Goal: Obtain resource: Obtain resource

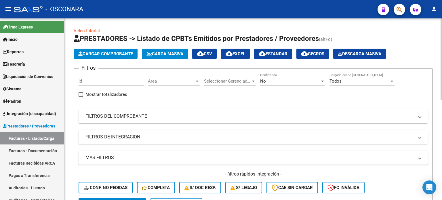
click at [16, 185] on link "Auditorías - Listado" at bounding box center [32, 187] width 64 height 12
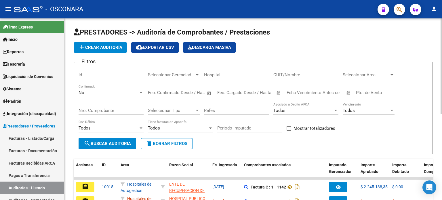
click at [95, 77] on div "Id" at bounding box center [110, 73] width 65 height 12
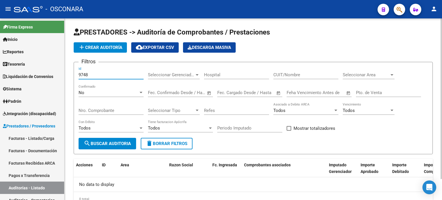
type input "9748"
click at [126, 95] on div "No Confirmado" at bounding box center [110, 91] width 65 height 12
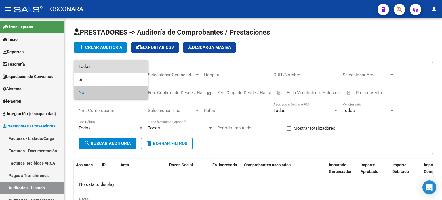
click at [112, 68] on span "Todos" at bounding box center [110, 66] width 65 height 13
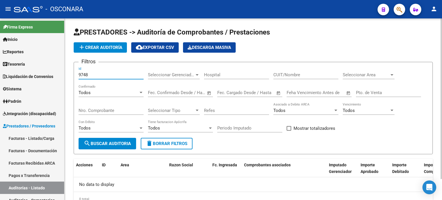
click at [108, 72] on input "9748" at bounding box center [110, 74] width 65 height 5
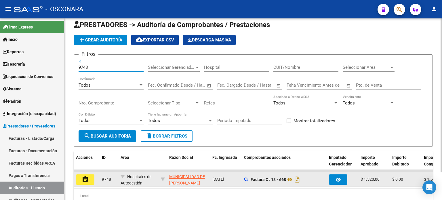
scroll to position [29, 0]
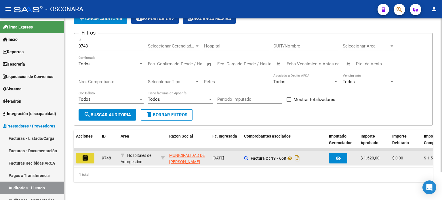
click at [89, 160] on button "assignment" at bounding box center [85, 158] width 18 height 10
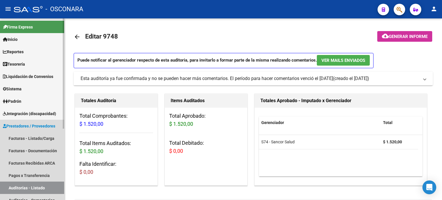
drag, startPoint x: 20, startPoint y: 188, endPoint x: 30, endPoint y: 171, distance: 19.9
click at [20, 188] on link "Auditorías - Listado" at bounding box center [32, 187] width 64 height 12
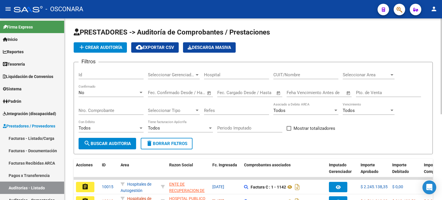
click at [94, 66] on form "Filtros Id Seleccionar Gerenciador Seleccionar Gerenciador Hospital CUIT/Nombre…" at bounding box center [253, 108] width 359 height 92
click at [91, 78] on div "Id" at bounding box center [110, 73] width 65 height 12
type input "9768"
click at [90, 93] on div "No" at bounding box center [108, 92] width 60 height 5
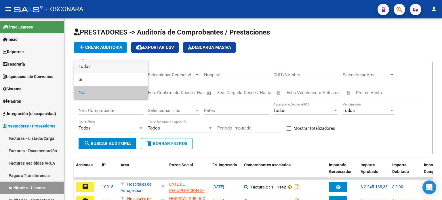
click at [94, 64] on span "Todos" at bounding box center [110, 66] width 65 height 13
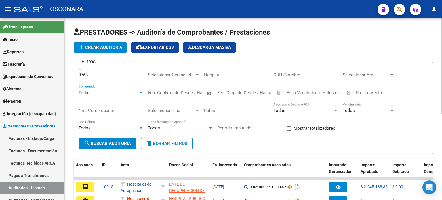
click at [100, 73] on input "9768" at bounding box center [110, 74] width 65 height 5
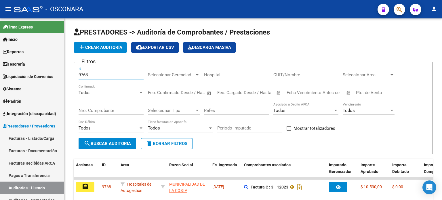
click at [84, 186] on mat-icon "assignment" at bounding box center [85, 186] width 7 height 7
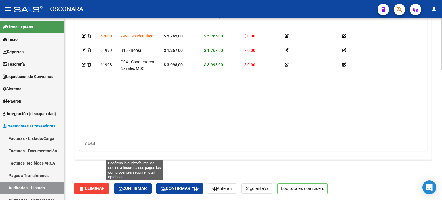
click at [139, 186] on span "Confirmar" at bounding box center [132, 188] width 28 height 5
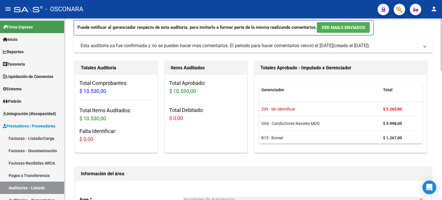
type input "202509"
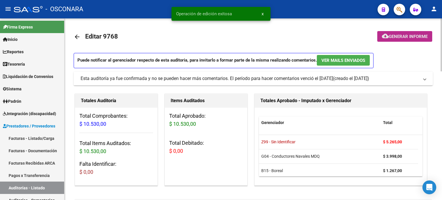
click at [385, 36] on mat-icon "cloud_download" at bounding box center [384, 35] width 7 height 7
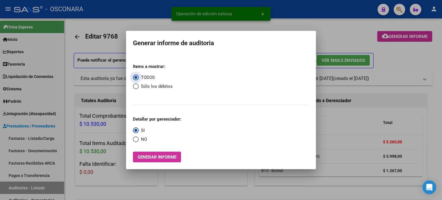
click at [164, 156] on span "Generar informe" at bounding box center [156, 156] width 39 height 5
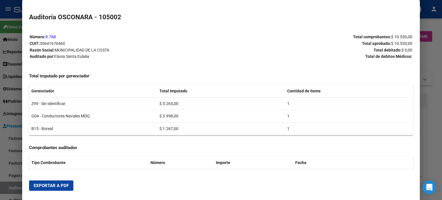
click at [53, 183] on span "Exportar a PDF" at bounding box center [51, 185] width 35 height 5
